Goal: Task Accomplishment & Management: Manage account settings

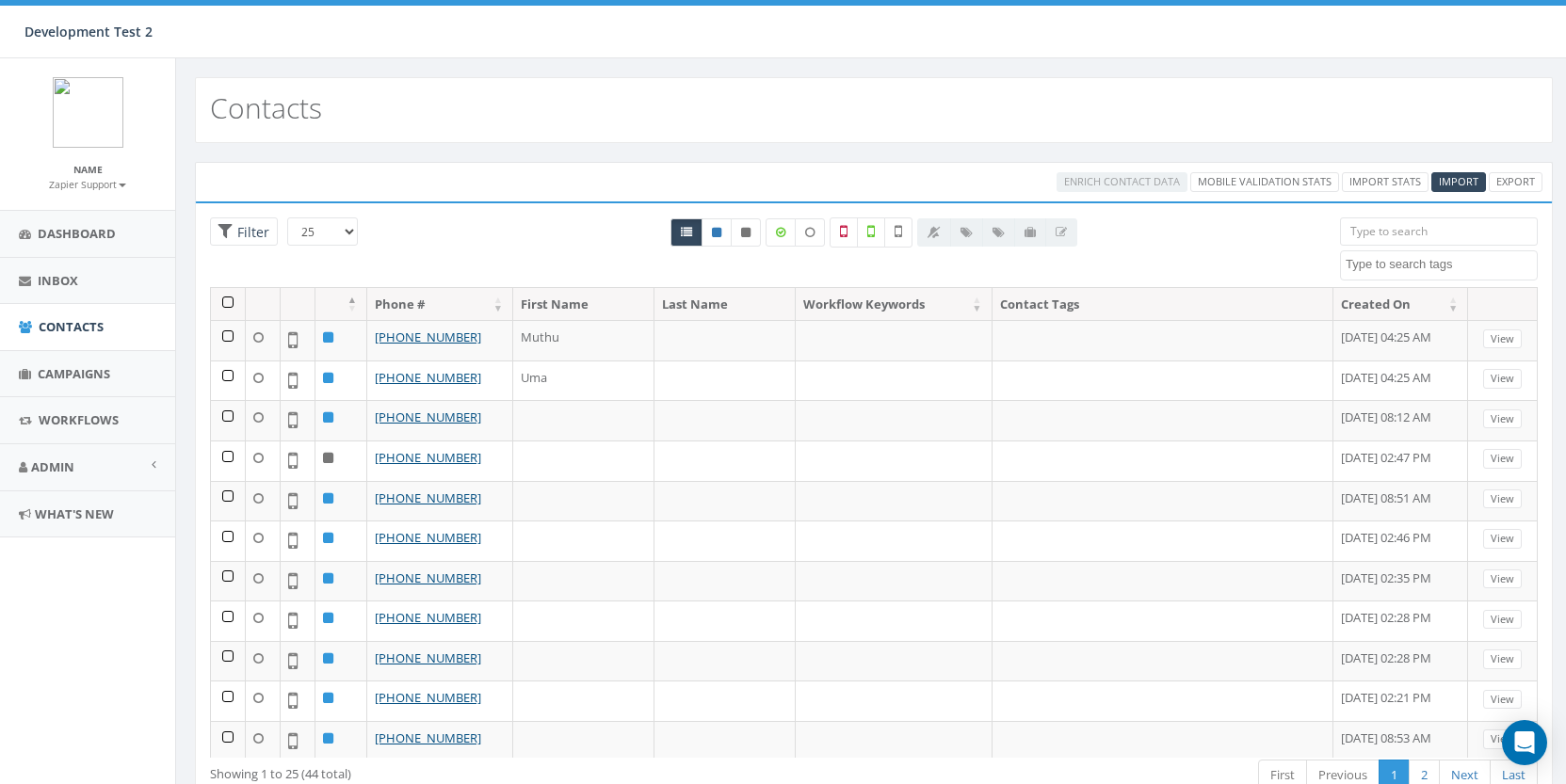
select select
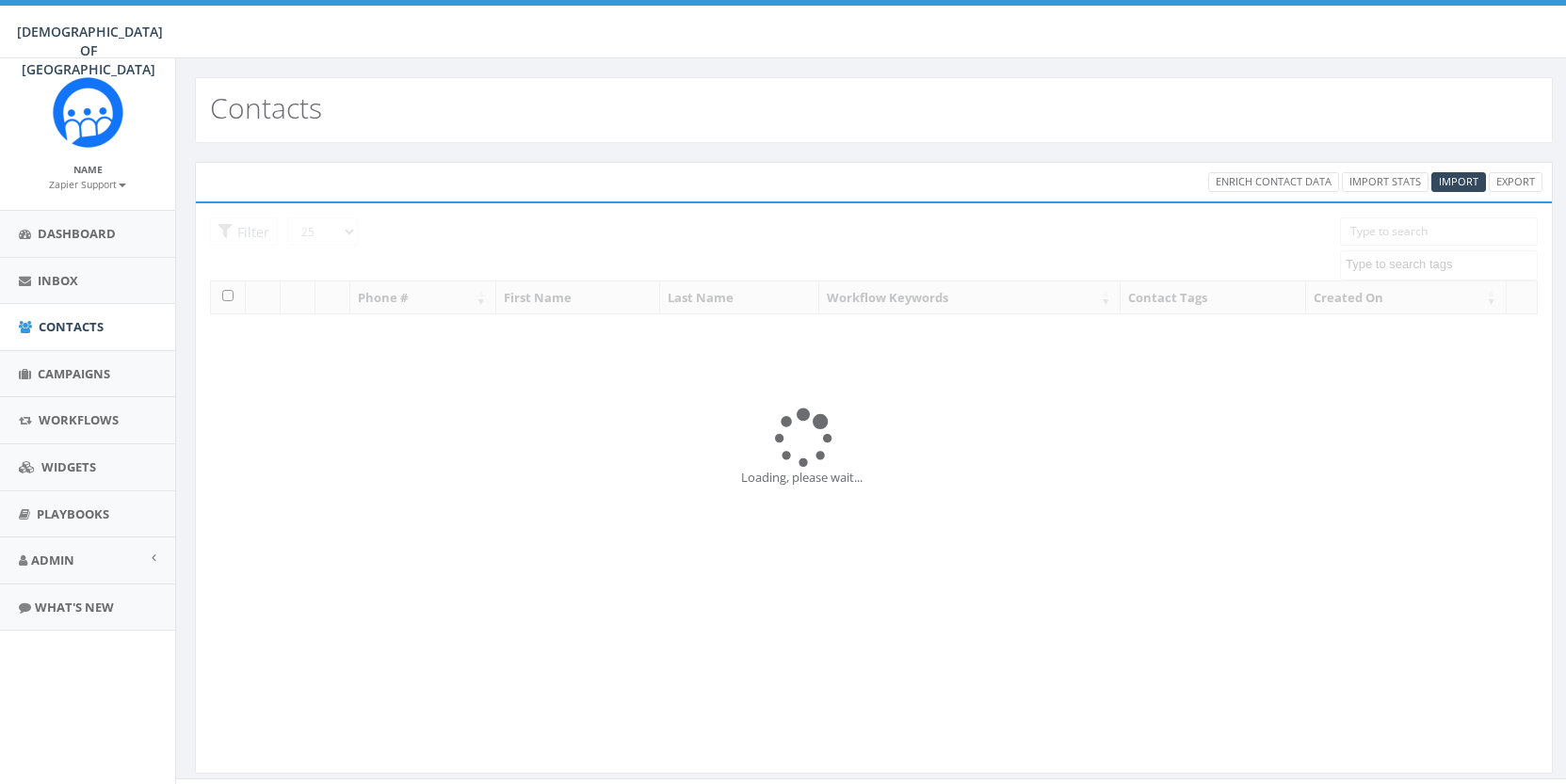
select select
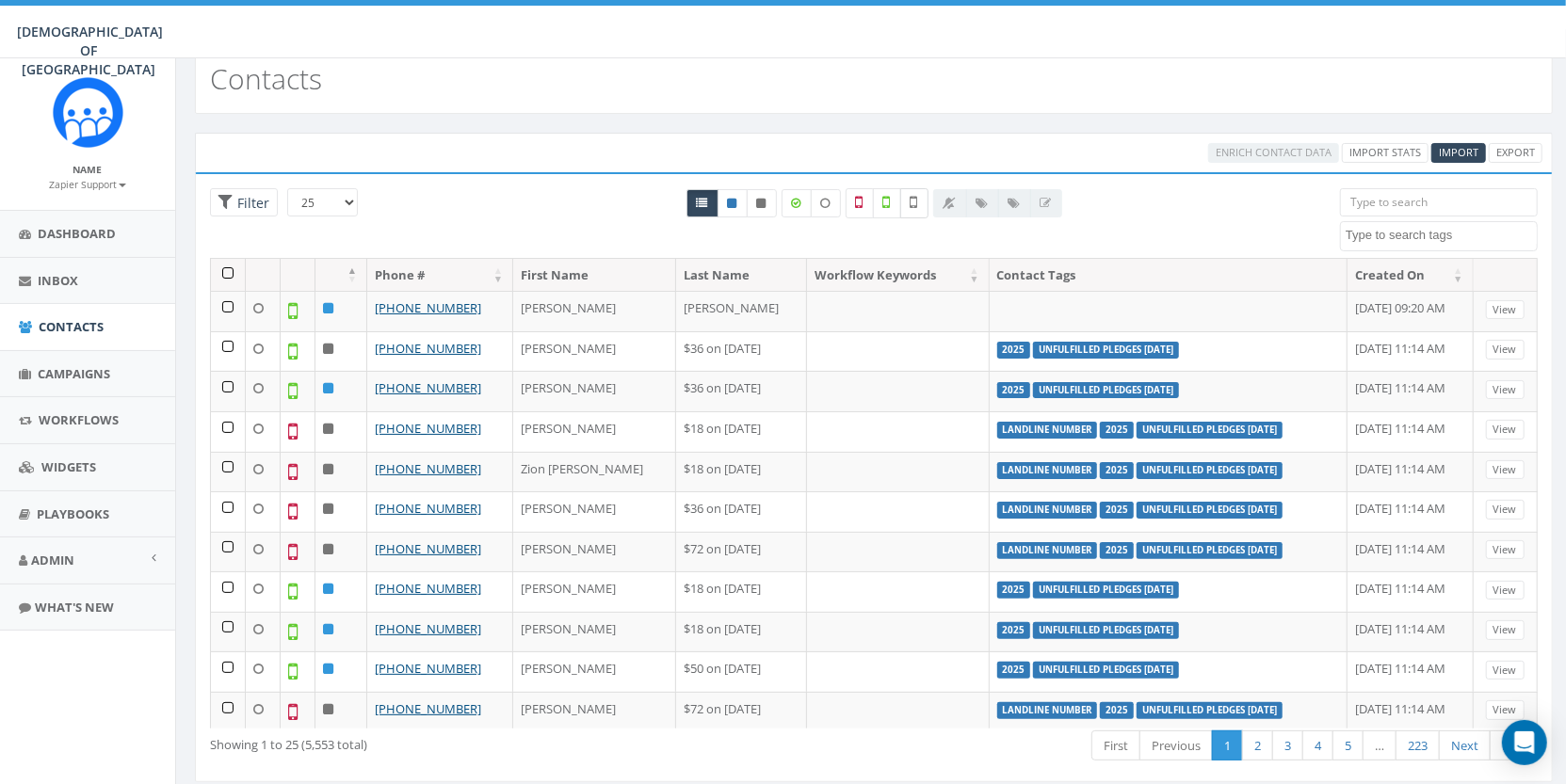
click at [915, 204] on icon at bounding box center [914, 202] width 8 height 16
checkbox input "true"
